Goal: Transaction & Acquisition: Purchase product/service

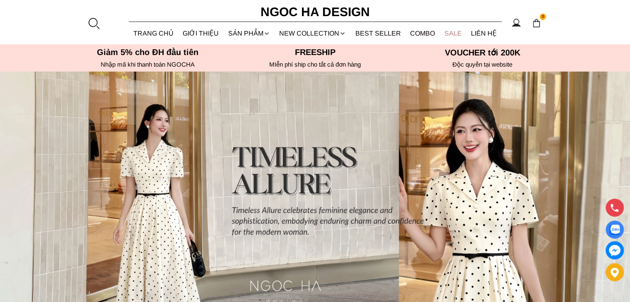
click at [444, 29] on link "SALE" at bounding box center [453, 33] width 27 height 22
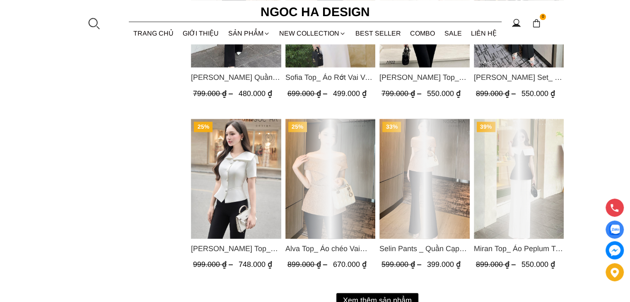
scroll to position [1035, 0]
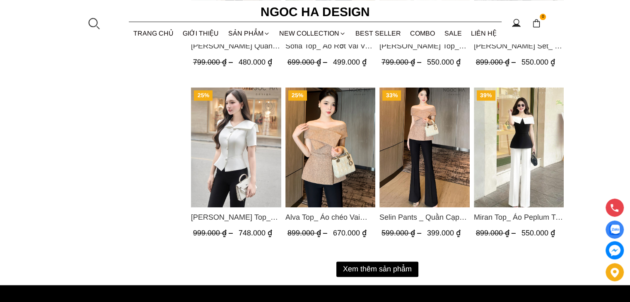
click at [393, 265] on button "Xem thêm sản phẩm" at bounding box center [377, 269] width 82 height 15
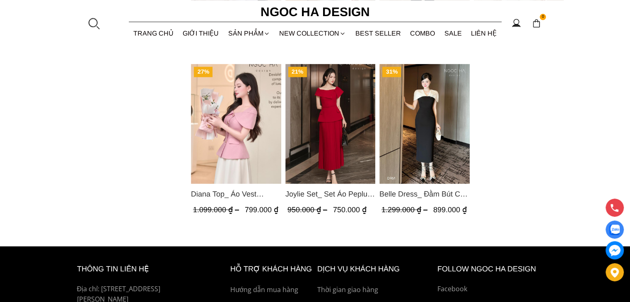
scroll to position [1408, 0]
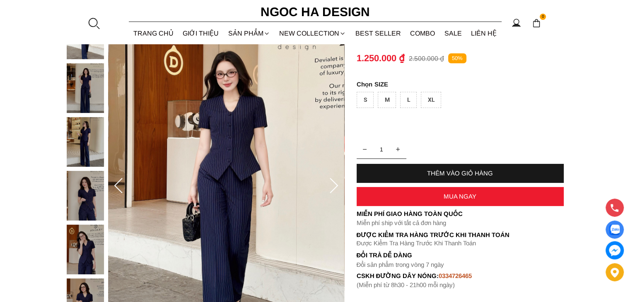
scroll to position [124, 0]
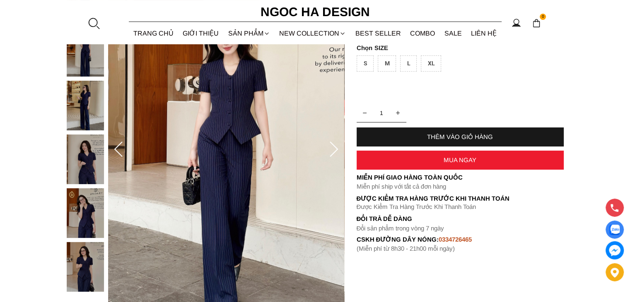
click at [329, 150] on icon at bounding box center [334, 150] width 17 height 17
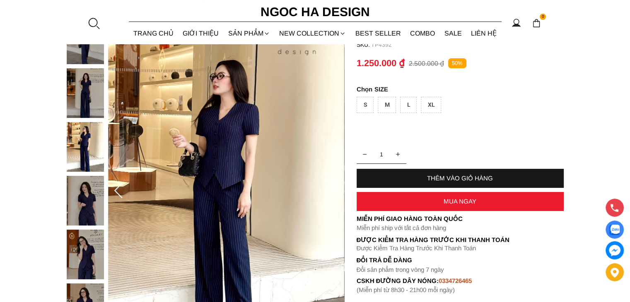
scroll to position [127, 0]
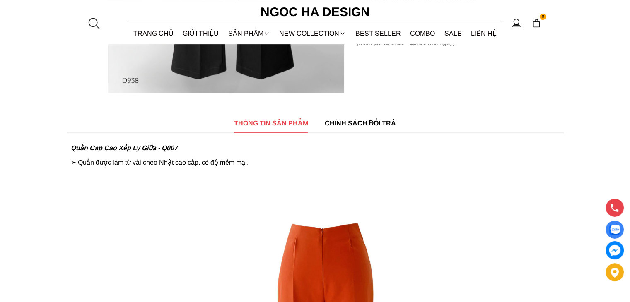
scroll to position [373, 0]
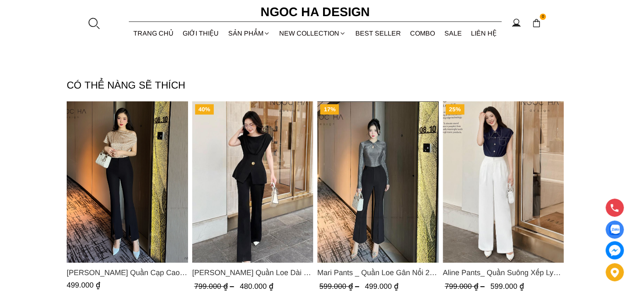
scroll to position [2775, 0]
